Goal: Task Accomplishment & Management: Manage account settings

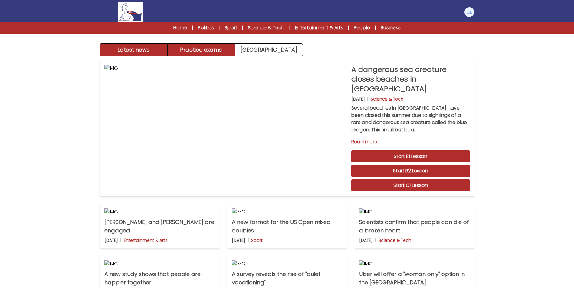
click at [193, 47] on button "Practice exams" at bounding box center [201, 50] width 68 height 12
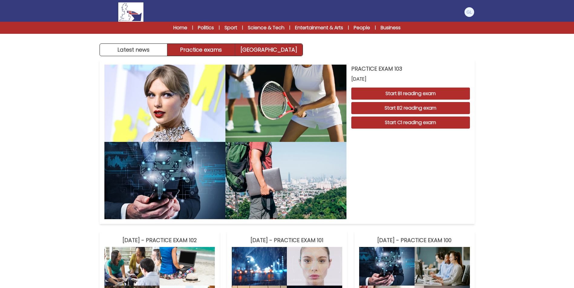
click at [266, 49] on link "[GEOGRAPHIC_DATA]" at bounding box center [268, 50] width 67 height 12
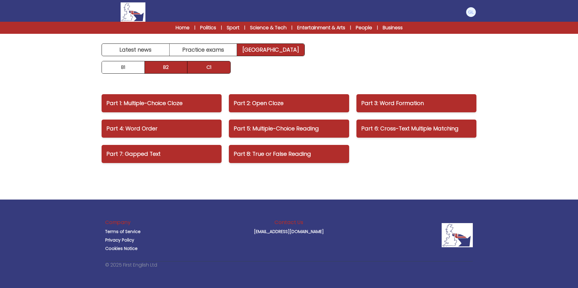
click at [173, 70] on link "B2" at bounding box center [166, 67] width 43 height 12
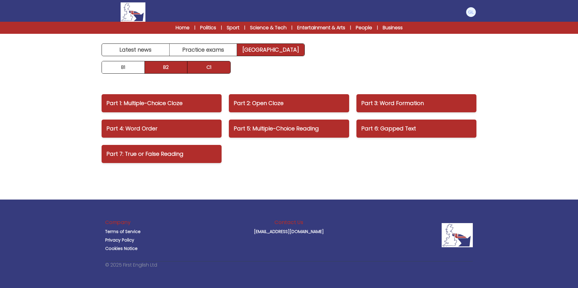
click at [219, 72] on link "C1" at bounding box center [208, 67] width 43 height 12
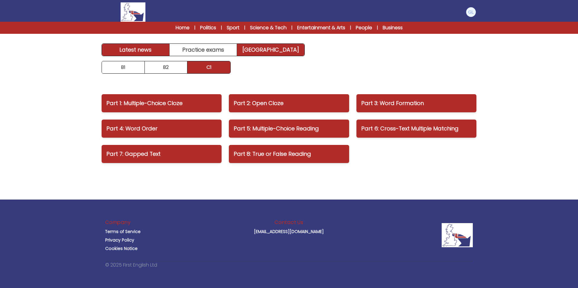
click at [131, 48] on link "Latest news" at bounding box center [136, 50] width 68 height 12
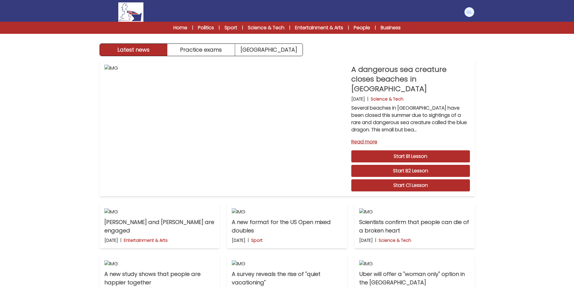
click at [207, 40] on div "Latest news Practice exams Exam Centre" at bounding box center [286, 28] width 387 height 56
drag, startPoint x: 207, startPoint y: 40, endPoint x: 207, endPoint y: 47, distance: 7.0
click at [207, 46] on button "Practice exams" at bounding box center [201, 50] width 68 height 12
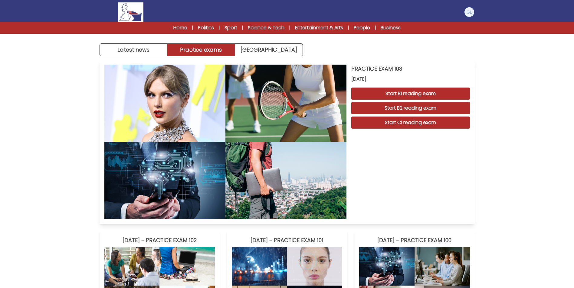
click at [369, 185] on div "PRACTICE EXAM 103 31 August 2025 Start B1 reading exam Start B2 reading exam St…" at bounding box center [410, 142] width 119 height 155
click at [242, 49] on link "Exam Centre" at bounding box center [268, 50] width 67 height 12
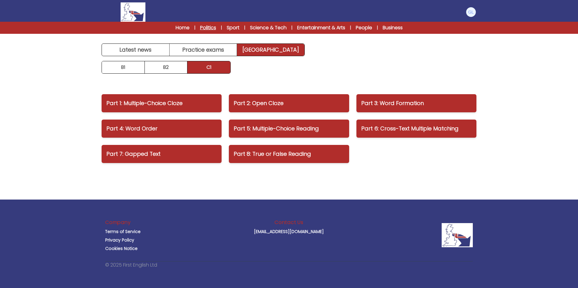
click at [212, 26] on link "Politics" at bounding box center [208, 27] width 16 height 7
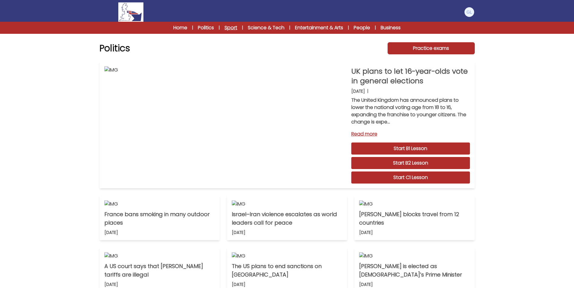
click at [233, 24] on link "Sport" at bounding box center [230, 27] width 13 height 7
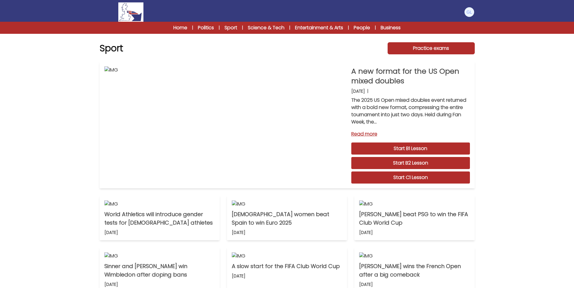
click at [270, 23] on div "Home | Politics | Sport | Science & Tech | Entertainment & Arts | People | Busi…" at bounding box center [287, 28] width 574 height 12
click at [273, 24] on link "Science & Tech" at bounding box center [266, 27] width 37 height 7
click at [275, 27] on link "Science & Tech" at bounding box center [266, 27] width 37 height 7
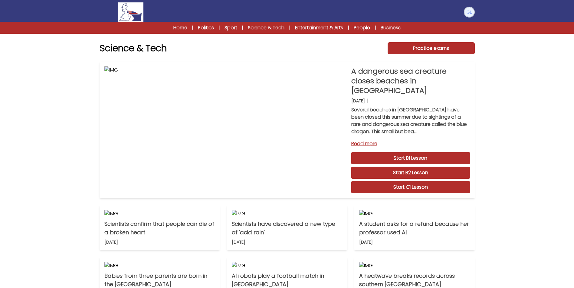
click at [465, 14] on img at bounding box center [469, 12] width 10 height 10
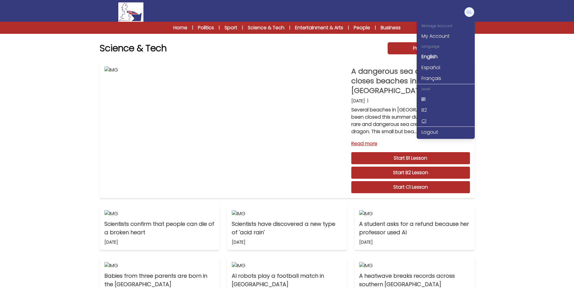
click at [423, 123] on link "C1" at bounding box center [445, 121] width 58 height 11
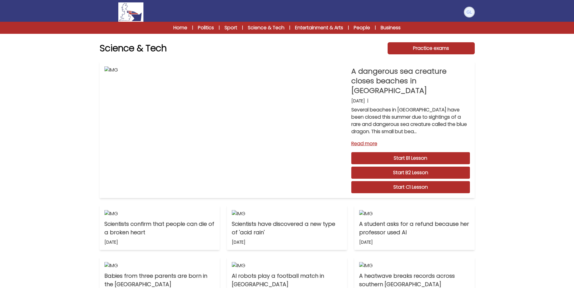
click at [471, 11] on img at bounding box center [469, 12] width 10 height 10
click at [465, 11] on img at bounding box center [469, 12] width 10 height 10
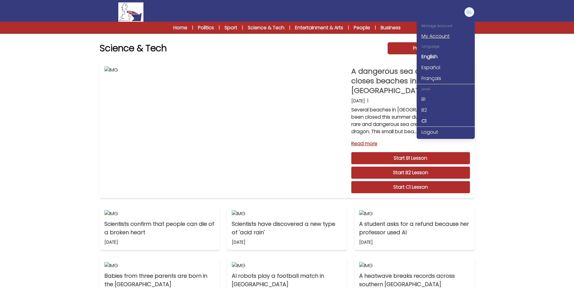
click at [435, 39] on link "My Account" at bounding box center [445, 36] width 58 height 11
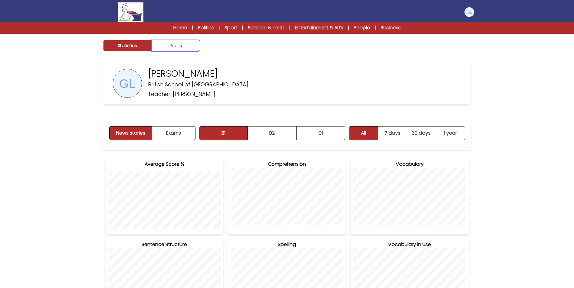
click at [176, 45] on button "Profile" at bounding box center [175, 45] width 48 height 11
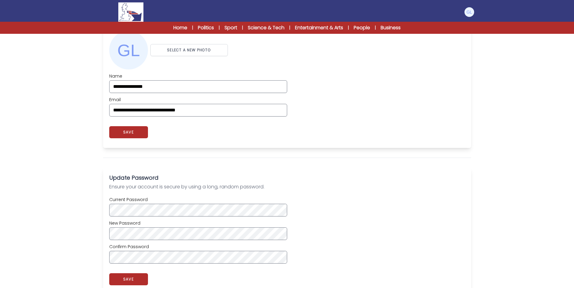
scroll to position [151, 0]
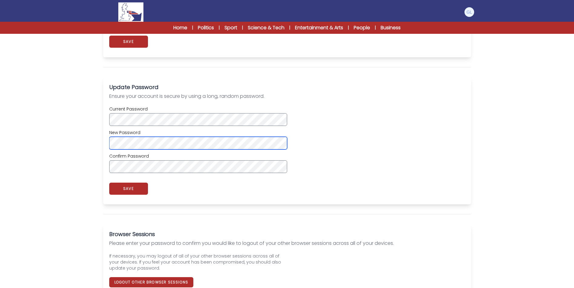
click at [264, 138] on div "New Password" at bounding box center [198, 140] width 178 height 20
click at [253, 159] on label "Confirm Password" at bounding box center [198, 156] width 178 height 6
click at [213, 174] on div "Current Password New Password Confirm Password" at bounding box center [287, 139] width 356 height 79
click at [112, 190] on button "SAVE" at bounding box center [128, 189] width 39 height 12
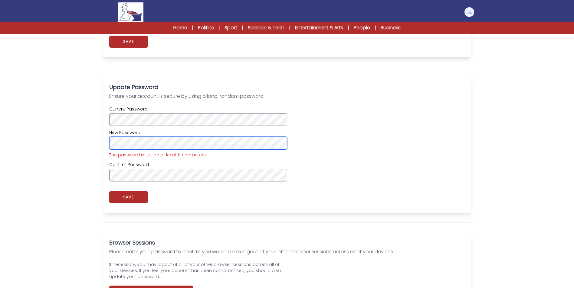
click at [86, 147] on div "Statistics Profile [PERSON_NAME] British School of Verona Teacher: [PERSON_NAME]" at bounding box center [287, 97] width 574 height 428
click at [317, 187] on div "Current Password New Password The password must be at least 8 characters. Confi…" at bounding box center [287, 144] width 356 height 88
click at [121, 196] on button "SAVE" at bounding box center [128, 197] width 39 height 12
click at [63, 146] on div "Statistics Profile [PERSON_NAME] British School of Verona Teacher: [PERSON_NAME]" at bounding box center [287, 97] width 574 height 428
click at [57, 143] on div "Statistics Profile [PERSON_NAME] British School of Verona Teacher: [PERSON_NAME]" at bounding box center [287, 97] width 574 height 428
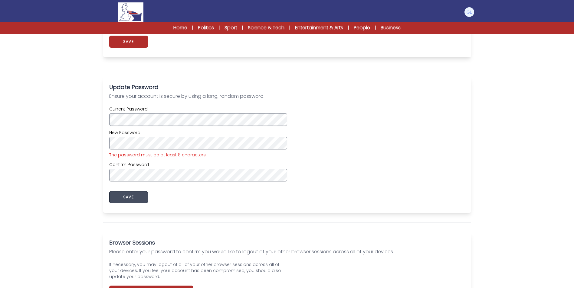
click at [112, 200] on button "SAVE" at bounding box center [128, 197] width 39 height 12
click at [85, 148] on div "Statistics Profile [PERSON_NAME] British School of Verona Teacher: [PERSON_NAME]" at bounding box center [287, 97] width 574 height 428
click at [50, 144] on div "Statistics Profile [PERSON_NAME] British School of Verona Teacher: [PERSON_NAME]" at bounding box center [287, 97] width 574 height 428
click at [47, 142] on div "Statistics Profile [PERSON_NAME] British School of Verona Teacher: [PERSON_NAME]" at bounding box center [287, 97] width 574 height 428
click at [118, 199] on button "SAVE" at bounding box center [128, 197] width 39 height 12
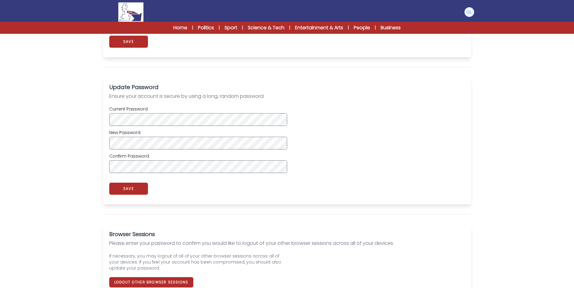
drag, startPoint x: 385, startPoint y: 118, endPoint x: 431, endPoint y: 50, distance: 82.1
click at [387, 117] on div "Current Password New Password Confirm Password" at bounding box center [287, 139] width 356 height 67
click at [470, 9] on img at bounding box center [469, 12] width 10 height 10
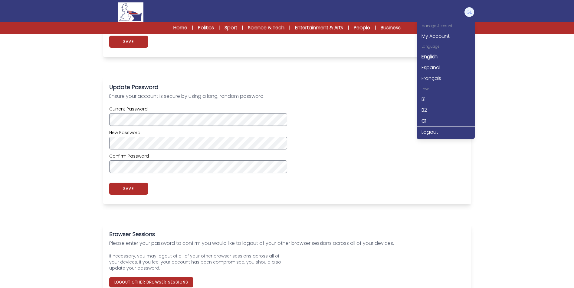
click at [427, 132] on link "Logout" at bounding box center [445, 132] width 58 height 11
